Goal: Book appointment/travel/reservation

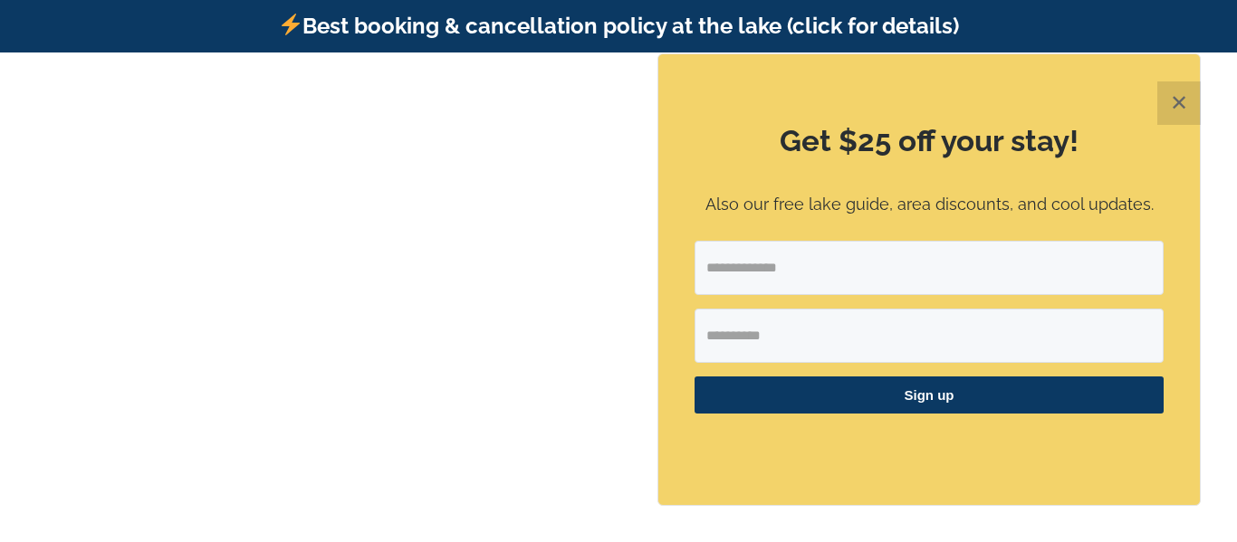
click at [1181, 109] on button "✕" at bounding box center [1178, 102] width 43 height 43
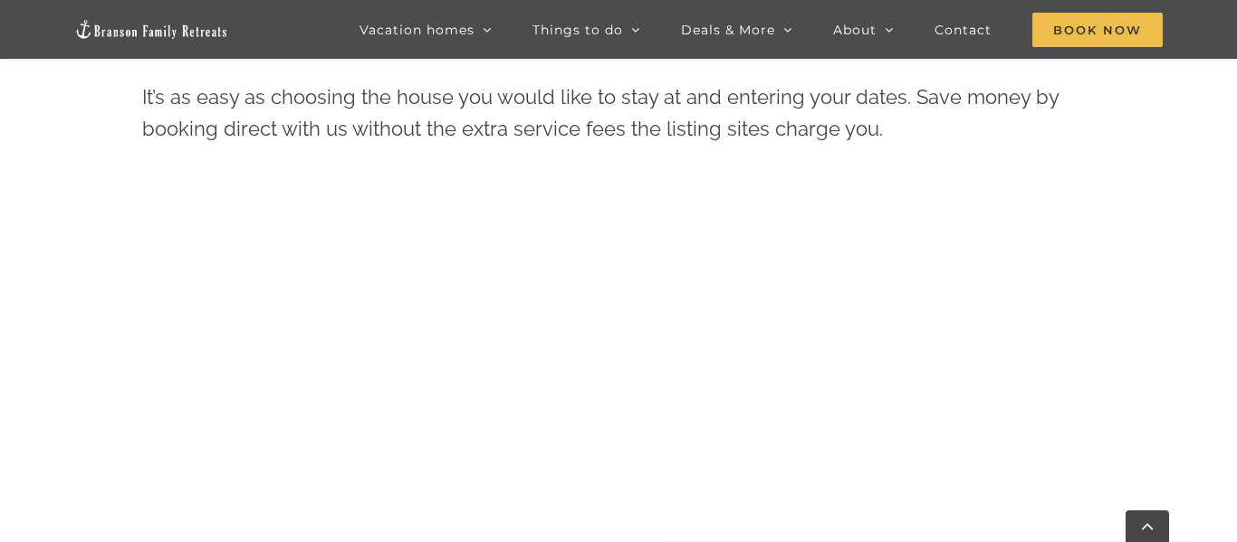
scroll to position [683, 0]
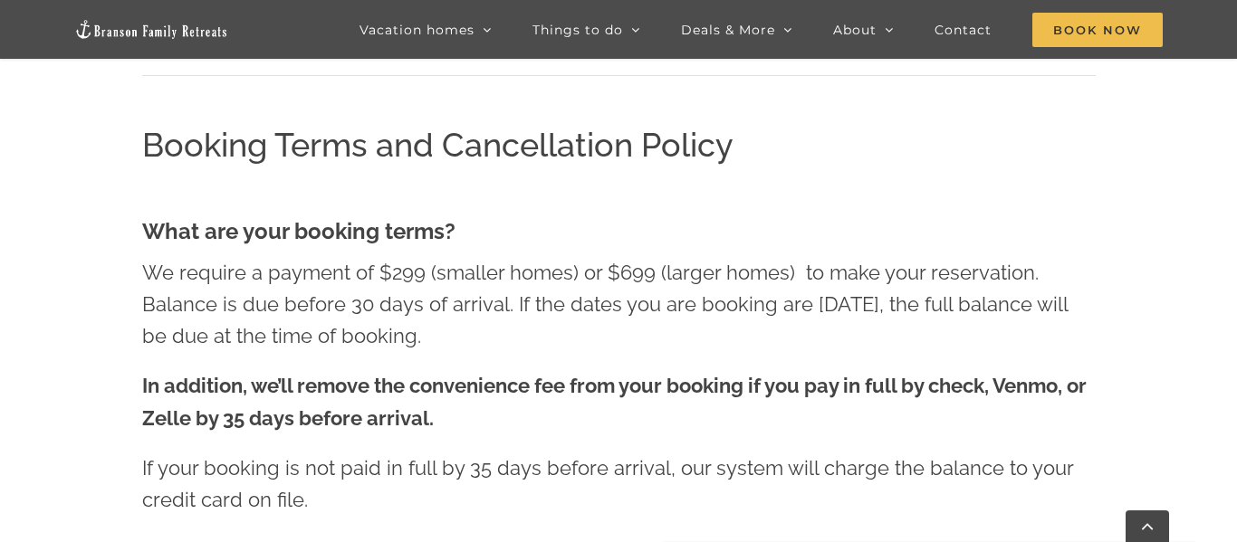
scroll to position [2732, 0]
